Goal: Navigation & Orientation: Find specific page/section

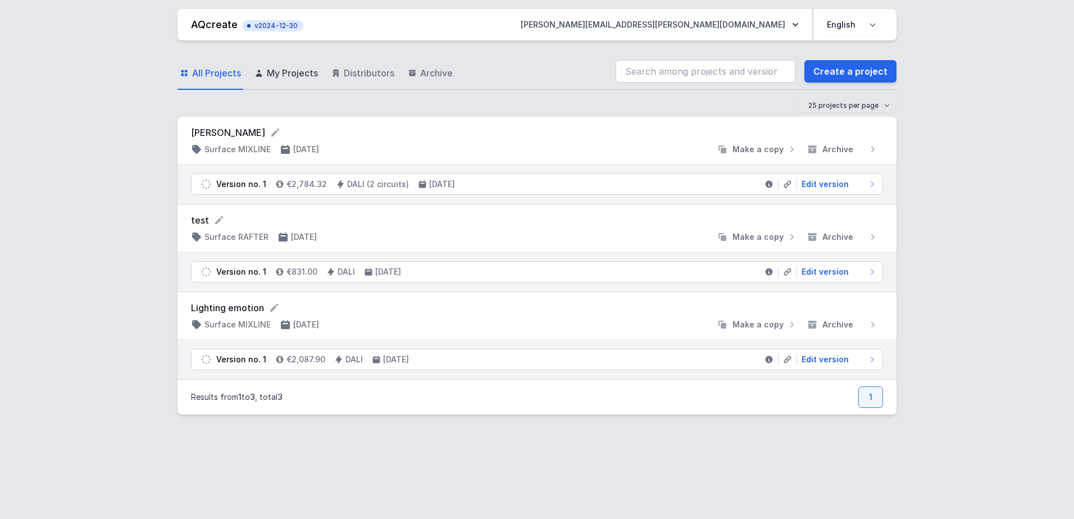
click at [305, 74] on span "My Projects" at bounding box center [292, 72] width 51 height 13
click at [431, 77] on span "Archive" at bounding box center [436, 72] width 33 height 13
click at [367, 75] on span "Distributors" at bounding box center [369, 72] width 51 height 13
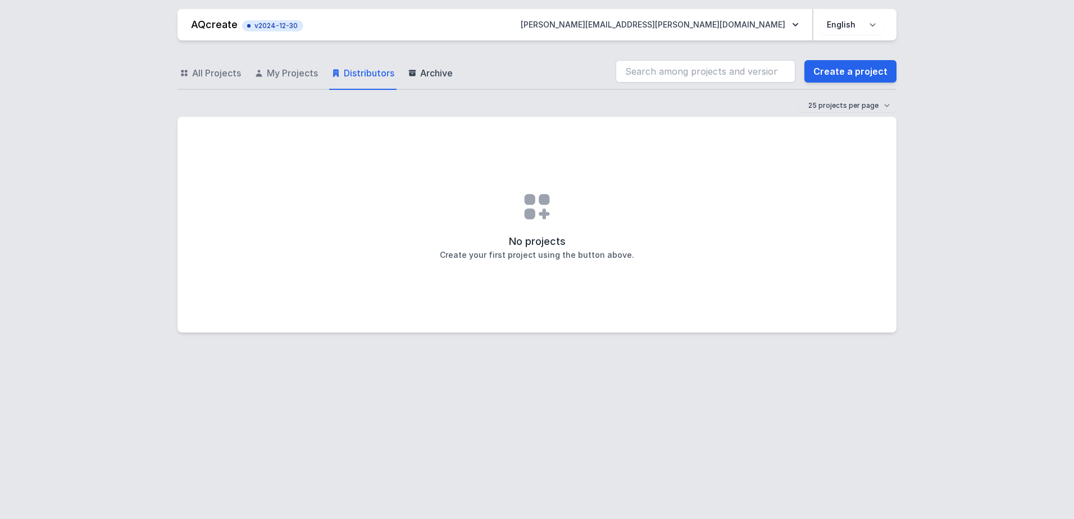
click at [421, 72] on span "Archive" at bounding box center [436, 72] width 33 height 13
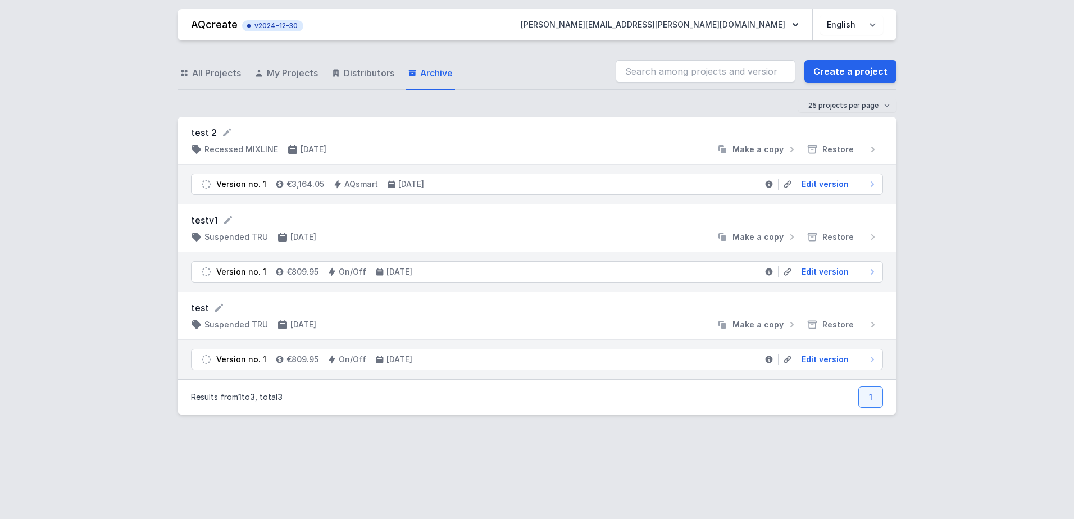
click at [884, 21] on nav "AQcreate v2024-12-30 [PERSON_NAME][EMAIL_ADDRESS][PERSON_NAME][DOMAIN_NAME] Pol…" at bounding box center [537, 24] width 719 height 31
click at [863, 28] on select "Polski English" at bounding box center [851, 25] width 63 height 20
click at [342, 67] on link "Distributors" at bounding box center [362, 73] width 67 height 33
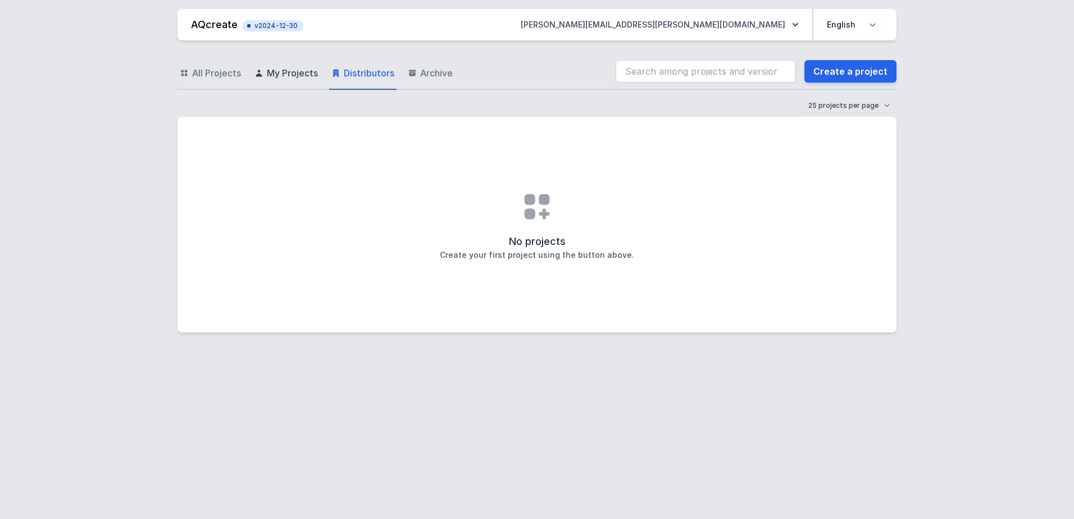
click at [275, 69] on span "My Projects" at bounding box center [292, 72] width 51 height 13
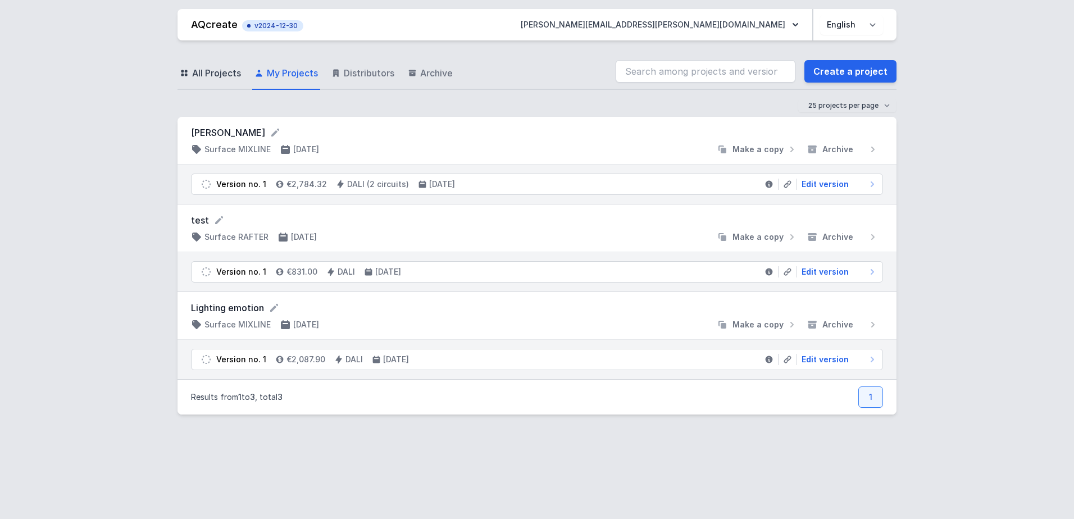
click at [229, 70] on span "All Projects" at bounding box center [216, 72] width 49 height 13
click at [185, 75] on icon at bounding box center [184, 73] width 6 height 6
